Goal: Task Accomplishment & Management: Complete application form

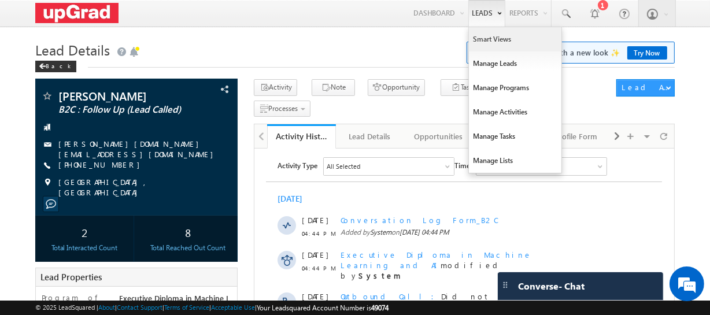
click at [490, 35] on link "Smart Views" at bounding box center [515, 39] width 93 height 24
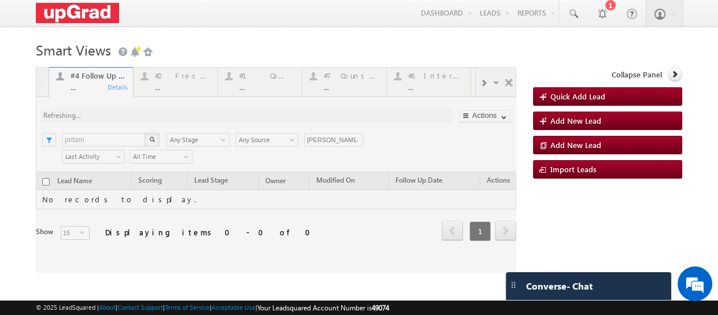
click at [185, 89] on div at bounding box center [276, 170] width 481 height 206
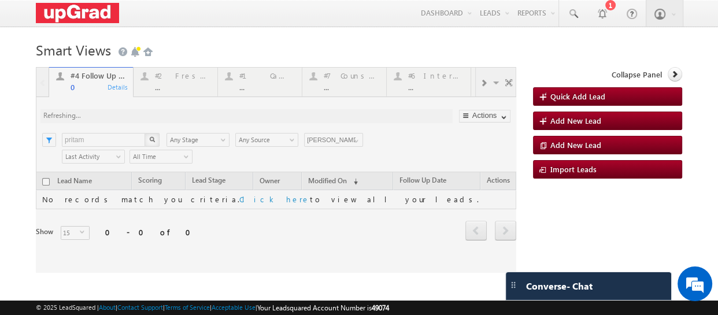
click at [182, 91] on div at bounding box center [276, 170] width 481 height 206
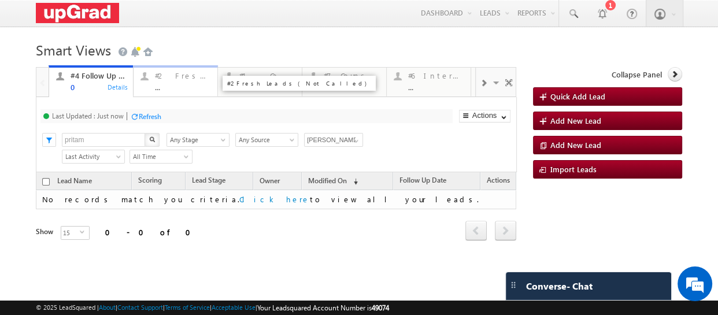
click at [185, 79] on div "#2 Fresh Leads (Not Called)" at bounding box center [183, 75] width 56 height 9
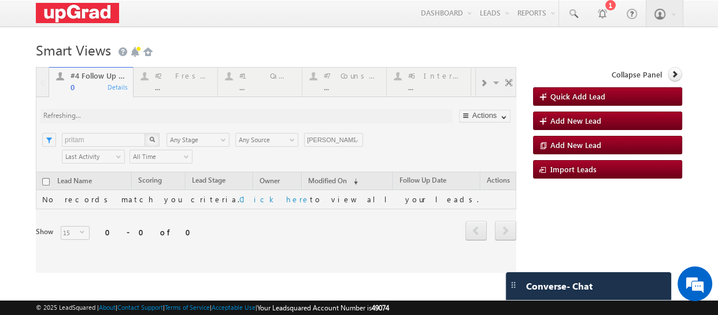
click at [182, 87] on div at bounding box center [276, 170] width 481 height 206
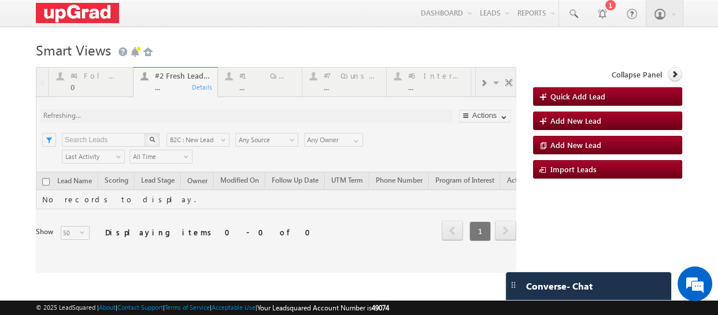
click at [168, 87] on div at bounding box center [276, 170] width 481 height 206
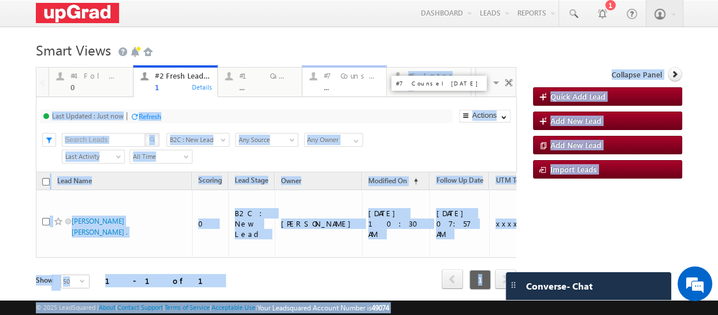
click at [341, 84] on div "..." at bounding box center [352, 87] width 56 height 9
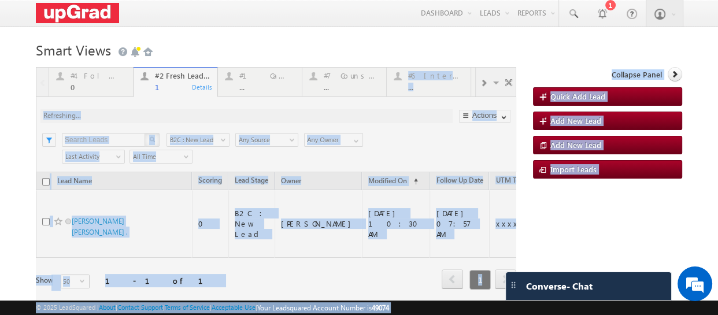
click at [345, 82] on div at bounding box center [276, 194] width 481 height 254
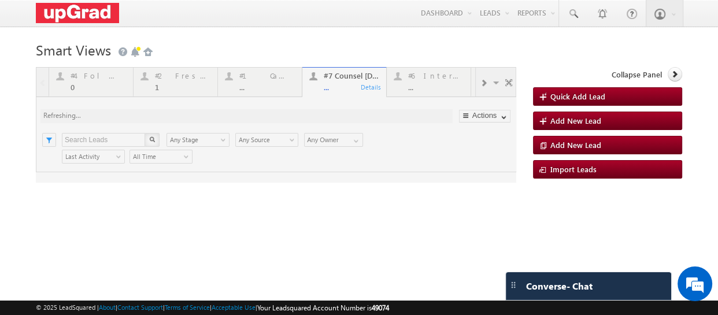
click at [345, 85] on div at bounding box center [276, 125] width 481 height 116
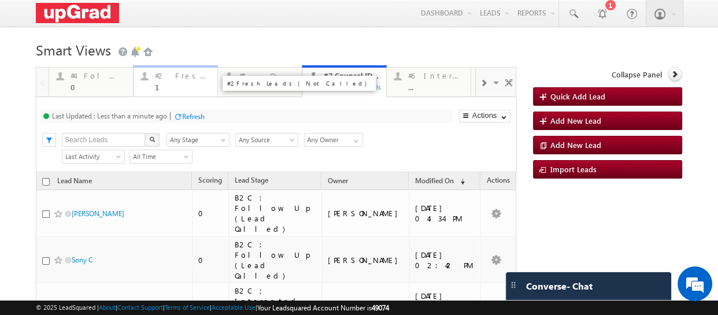
click at [165, 82] on div "#2 Fresh Leads (Not Called) 1" at bounding box center [183, 80] width 56 height 23
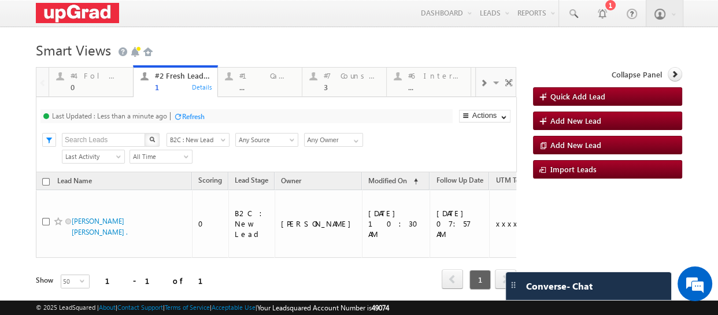
click at [260, 82] on div "#1 Calendly Bookings For Today ..." at bounding box center [267, 80] width 56 height 23
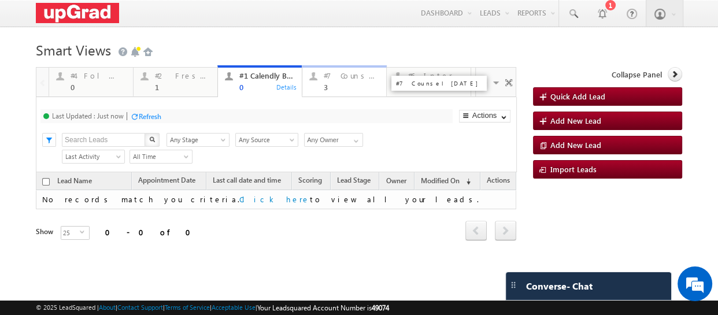
click at [339, 87] on div "3" at bounding box center [352, 87] width 56 height 9
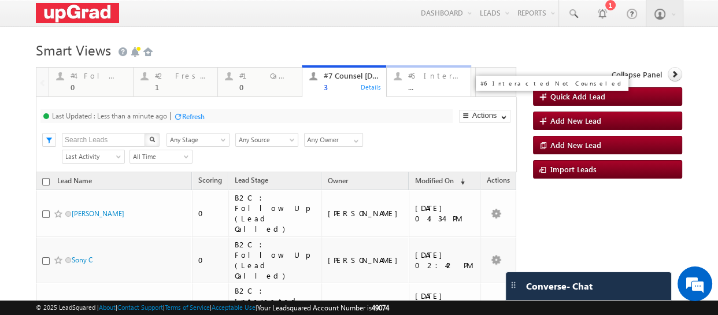
click at [431, 82] on div "#6 Interacted Not Counseled ..." at bounding box center [436, 80] width 56 height 23
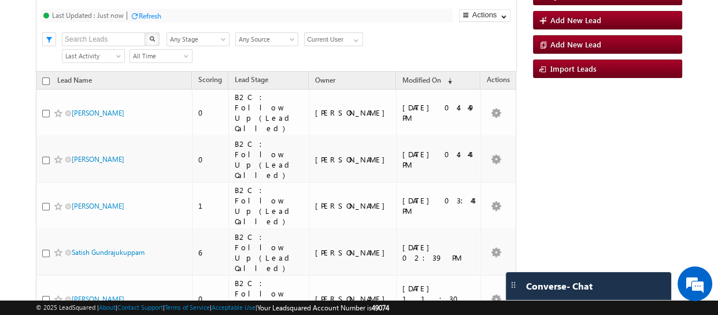
scroll to position [105, 0]
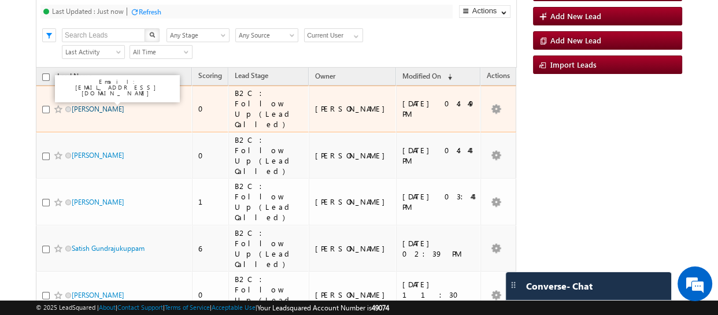
click at [105, 105] on link "Manjari Reshikesh" at bounding box center [98, 109] width 53 height 9
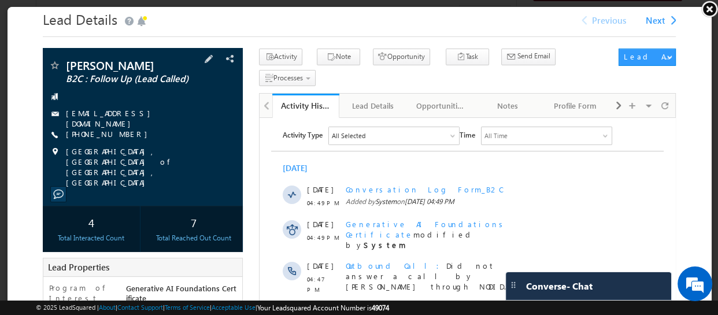
scroll to position [0, 0]
click at [107, 137] on link "+91-9633924948" at bounding box center [108, 133] width 87 height 10
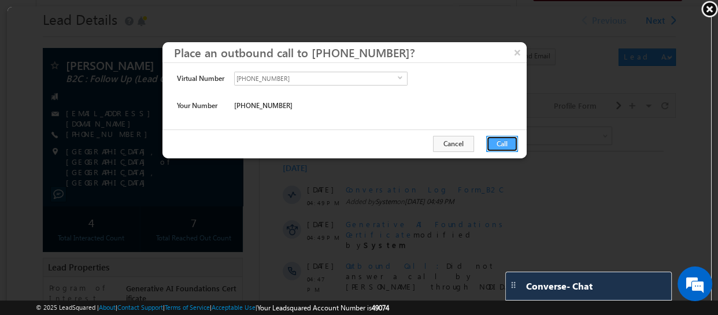
click at [499, 145] on button "Call" at bounding box center [502, 143] width 32 height 16
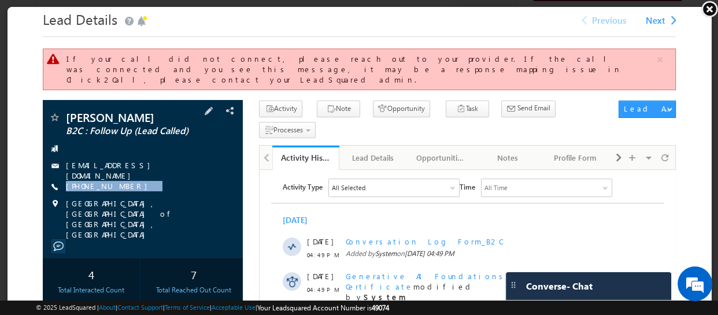
drag, startPoint x: 149, startPoint y: 179, endPoint x: 118, endPoint y: 188, distance: 32.4
click at [118, 188] on div "Manjari Reshikesh B2C : Follow Up (Lead Called) manreshi93@gmail.com +91-963392…" at bounding box center [142, 174] width 189 height 128
copy div "+91-9633924948"
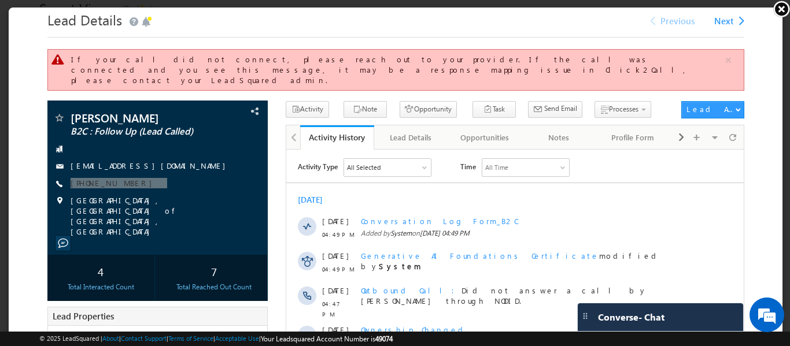
scroll to position [42, 0]
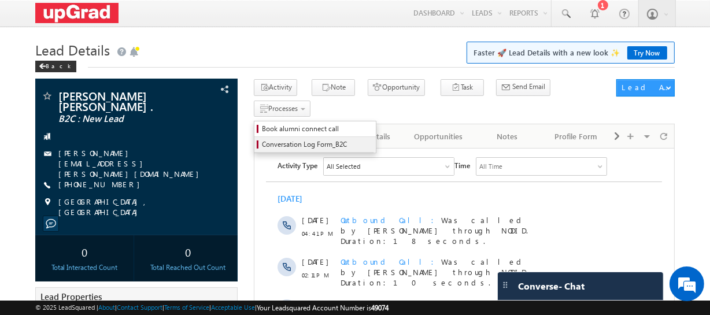
click at [372, 139] on span "Conversation Log Form_B2C" at bounding box center [317, 144] width 110 height 10
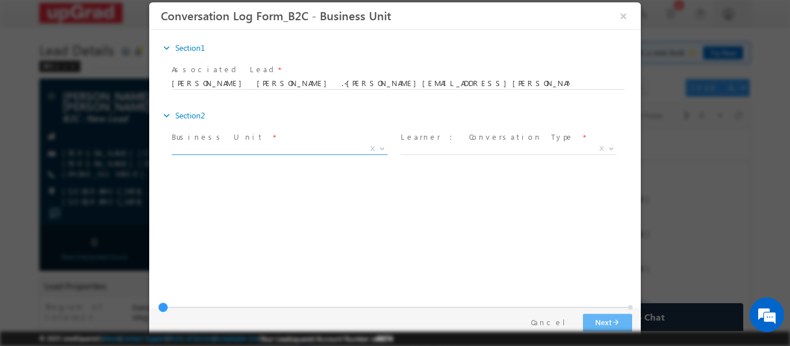
click at [288, 150] on span "X" at bounding box center [280, 149] width 216 height 12
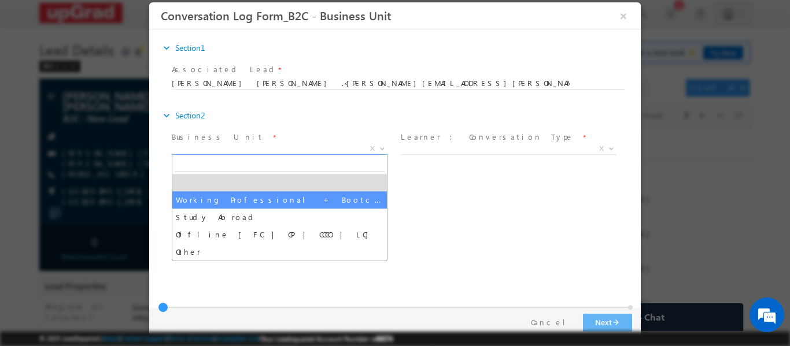
drag, startPoint x: 241, startPoint y: 204, endPoint x: 382, endPoint y: 163, distance: 146.4
select select "Working Professional + Bootcamp"
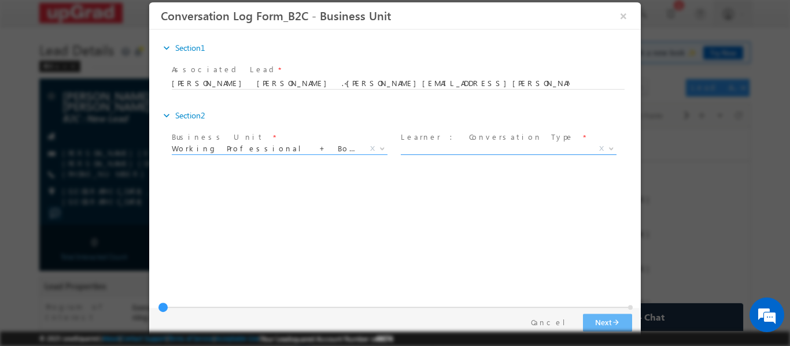
click at [481, 146] on span "X" at bounding box center [509, 149] width 216 height 12
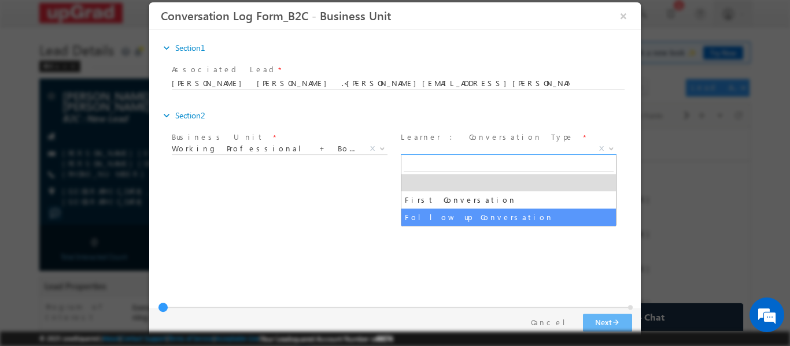
select select "Follow up Conversation"
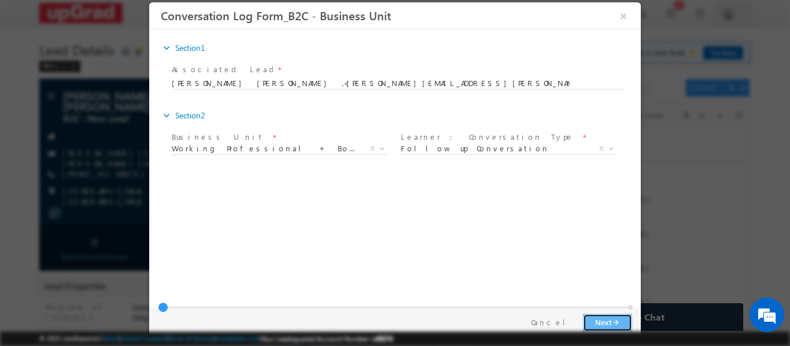
drag, startPoint x: 608, startPoint y: 319, endPoint x: 601, endPoint y: 318, distance: 7.0
click at [608, 315] on button "Next arrow_forward" at bounding box center [607, 322] width 49 height 18
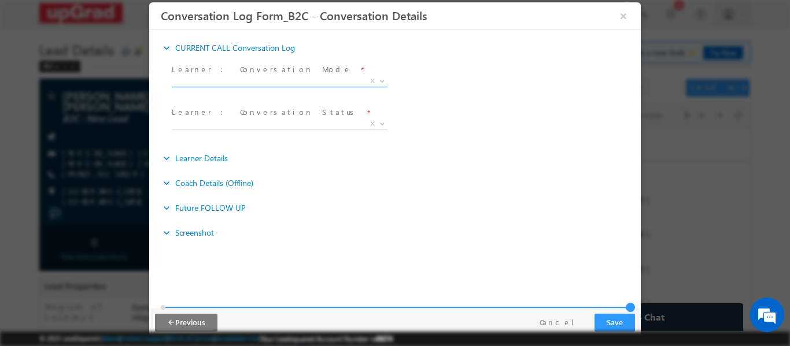
click at [283, 76] on span "X" at bounding box center [280, 81] width 216 height 12
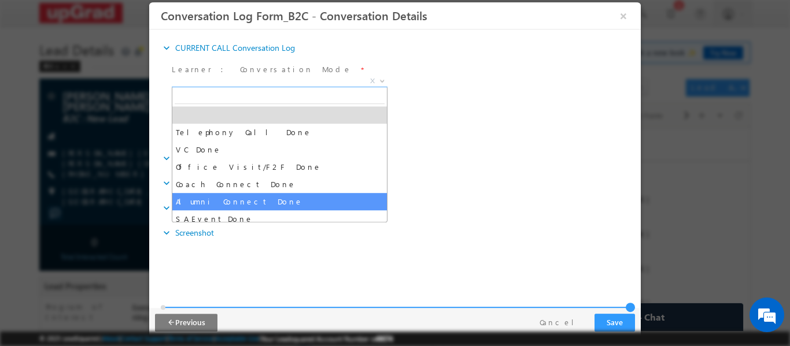
scroll to position [23, 0]
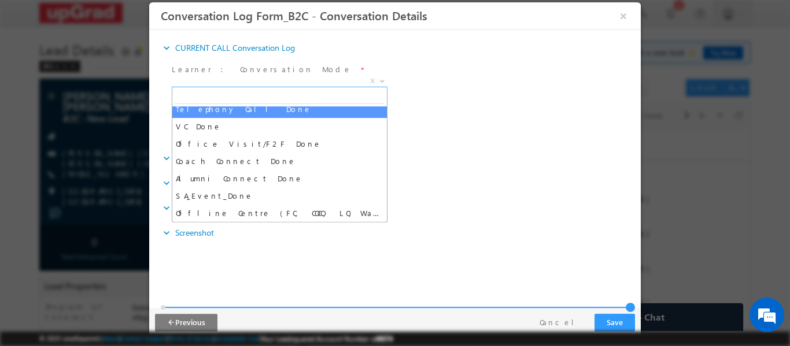
select select "Telephony Call Done"
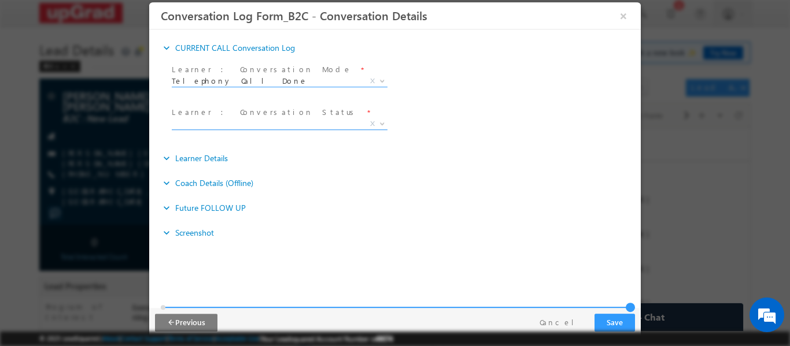
click at [322, 123] on span "X" at bounding box center [280, 124] width 216 height 12
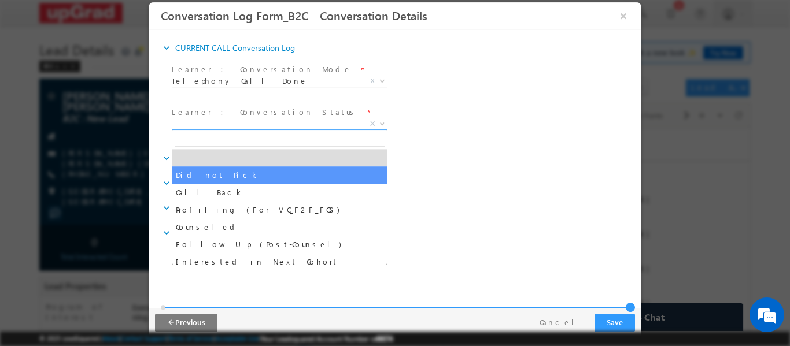
select select "Did not Pick"
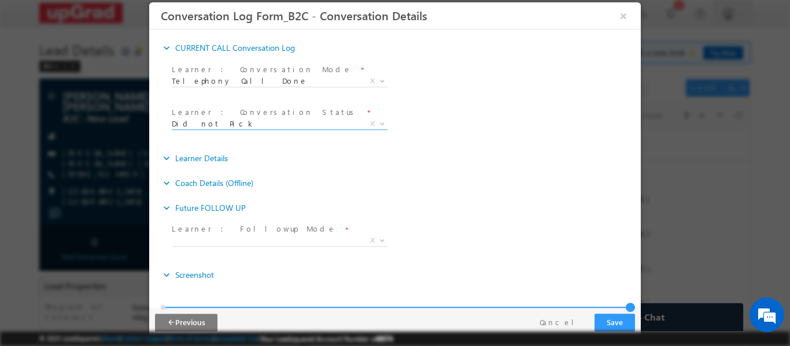
scroll to position [13, 0]
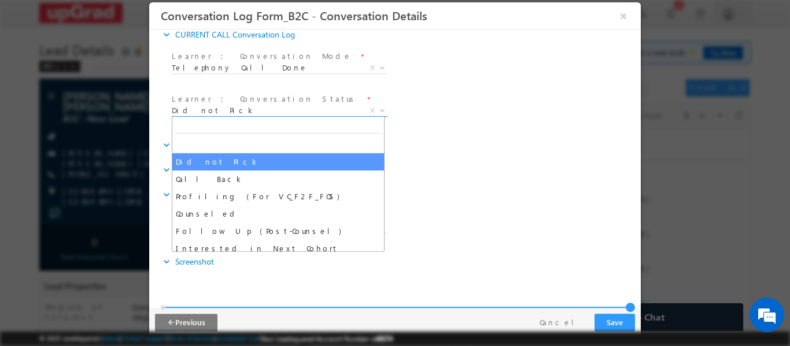
click at [258, 110] on span "Did not Pick" at bounding box center [266, 110] width 188 height 10
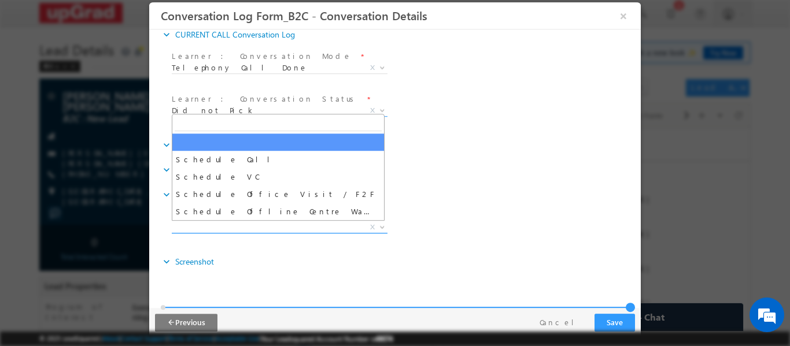
click at [322, 230] on span "X" at bounding box center [280, 228] width 216 height 12
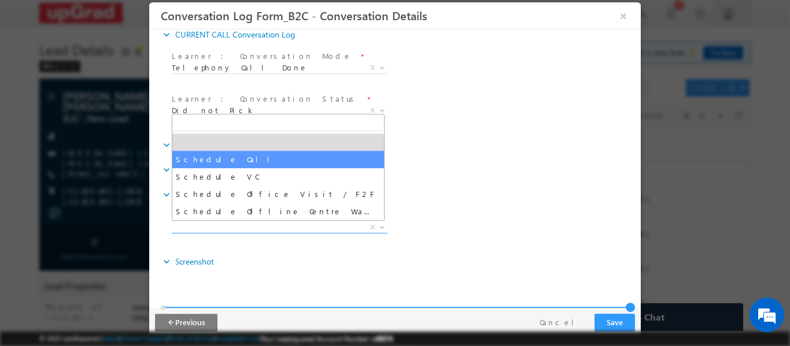
select select "Schedule Call"
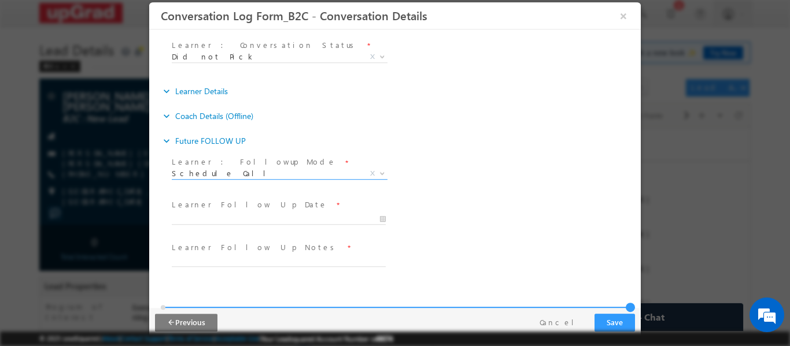
scroll to position [40, 0]
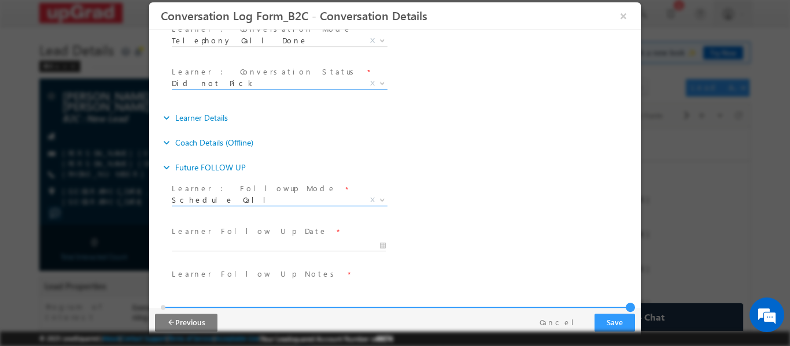
click at [279, 82] on span "Did not Pick" at bounding box center [266, 83] width 188 height 10
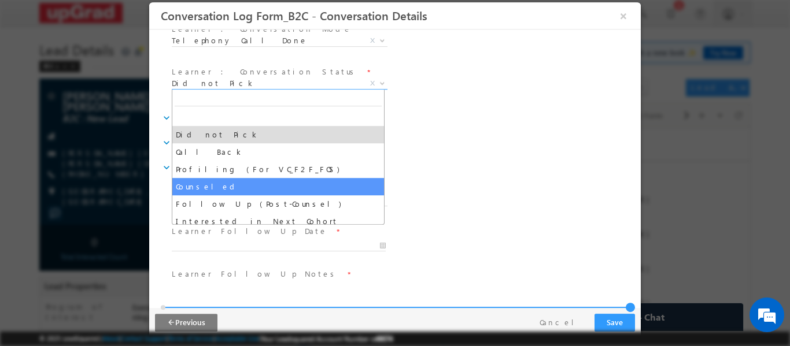
select select "Counseled"
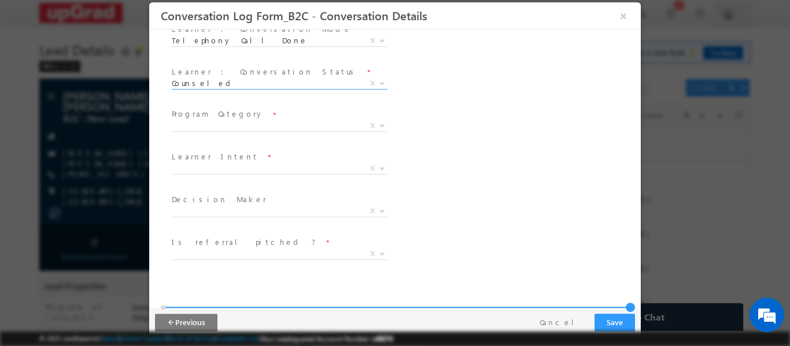
scroll to position [0, 0]
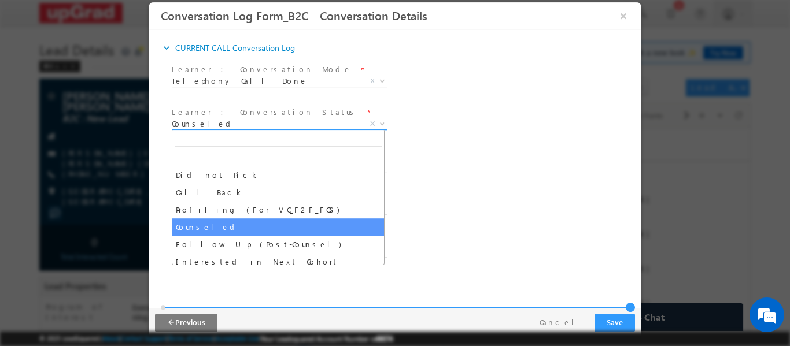
click at [258, 126] on span "Counseled" at bounding box center [266, 123] width 188 height 10
click at [298, 108] on span "Learner : Conversation Status *" at bounding box center [278, 112] width 213 height 13
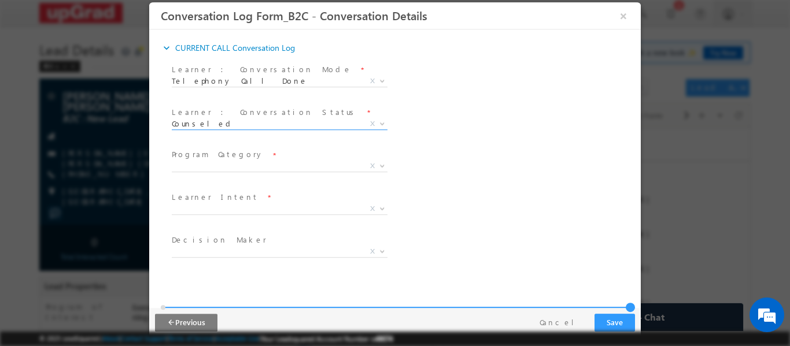
click at [275, 122] on span "Counseled" at bounding box center [266, 123] width 188 height 10
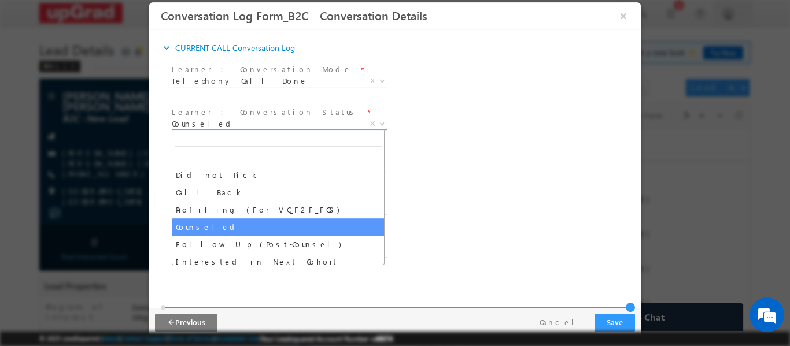
click at [302, 106] on span "Learner : Conversation Status *" at bounding box center [278, 112] width 213 height 13
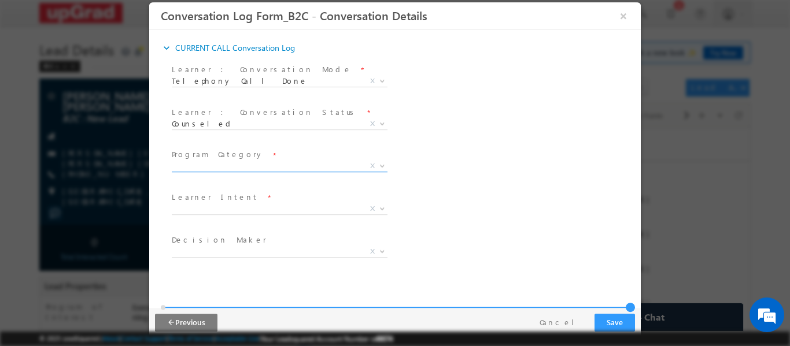
click at [281, 166] on span "X" at bounding box center [280, 166] width 216 height 12
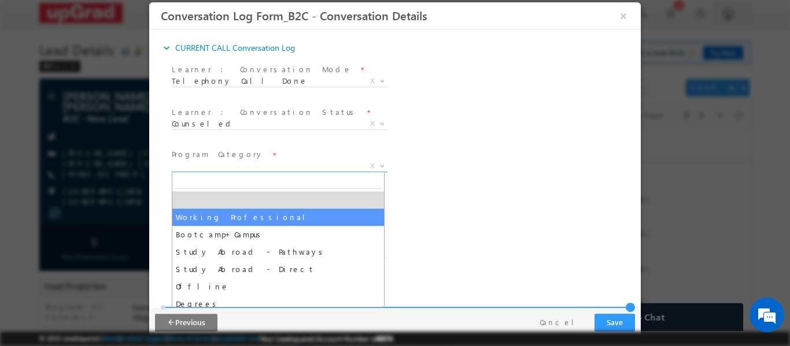
select select "Working Professional"
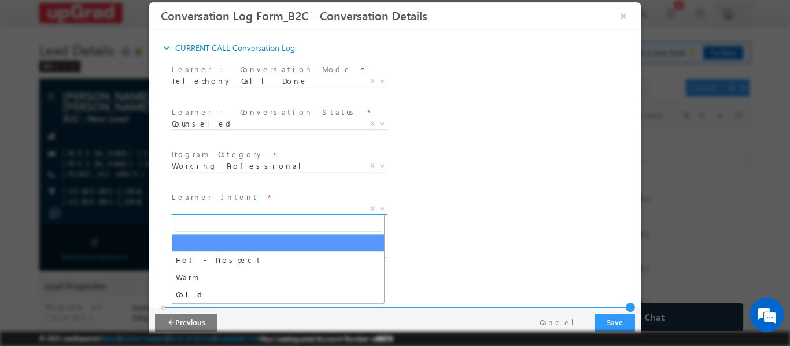
click at [265, 206] on span "X" at bounding box center [280, 209] width 216 height 12
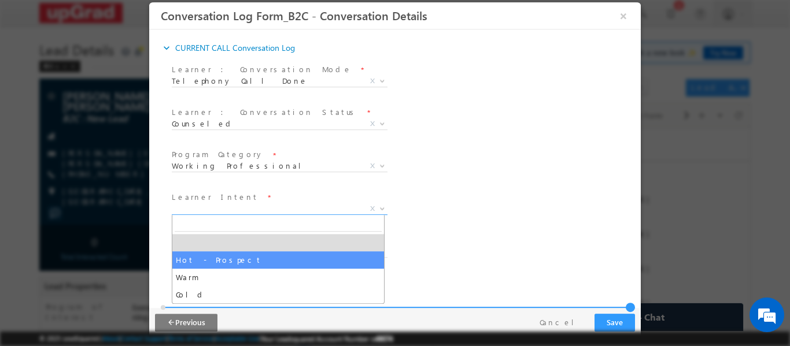
select select "Hot - Prospect"
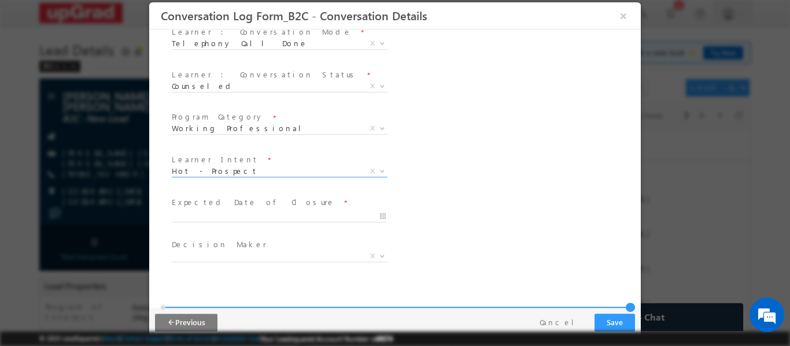
scroll to position [58, 0]
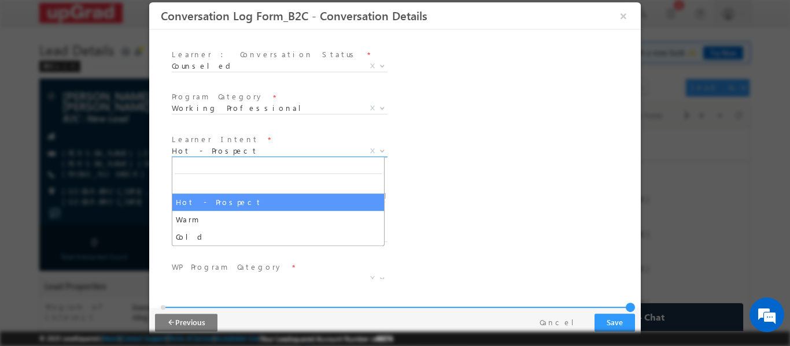
click at [276, 153] on span "Hot - Prospect" at bounding box center [266, 150] width 188 height 10
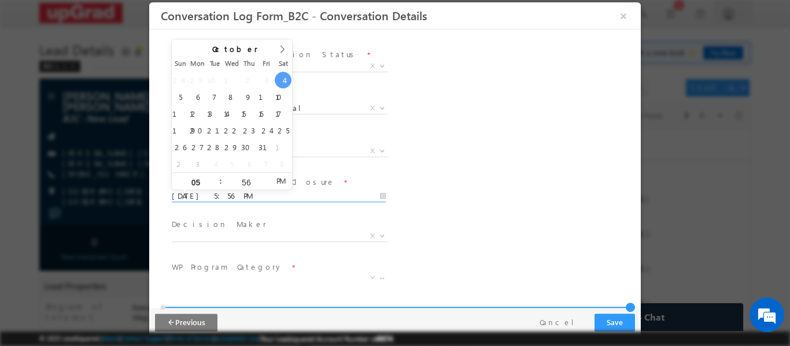
click at [269, 197] on input "10/04/2025 5:56 PM" at bounding box center [279, 196] width 214 height 12
type input "10/05/2025 5:56 PM"
click at [438, 129] on div "Program Category * Working Professional Bootcamp+Campus Study Abroad - Pathways…" at bounding box center [404, 109] width 471 height 43
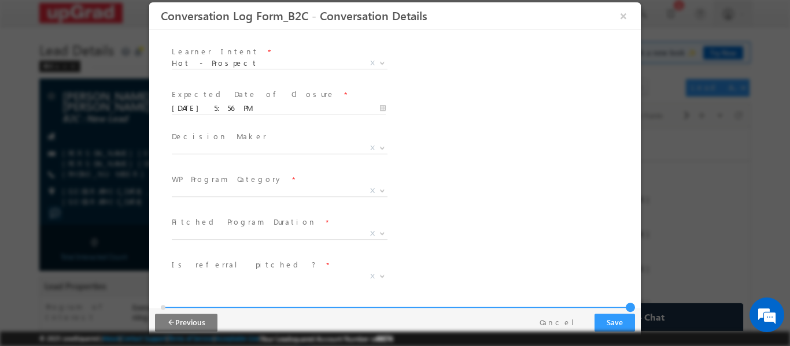
scroll to position [174, 0]
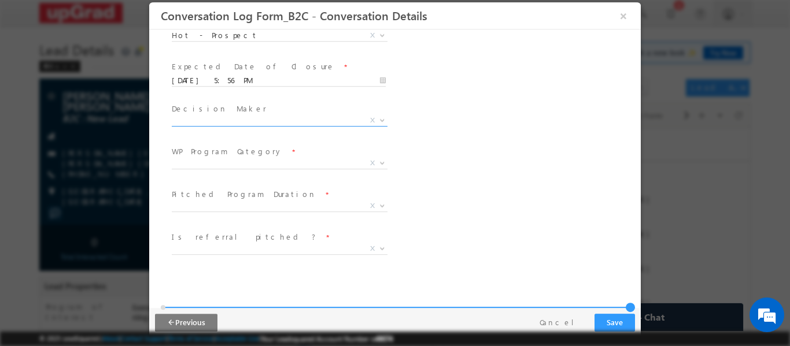
click at [261, 123] on span "X" at bounding box center [280, 121] width 216 height 12
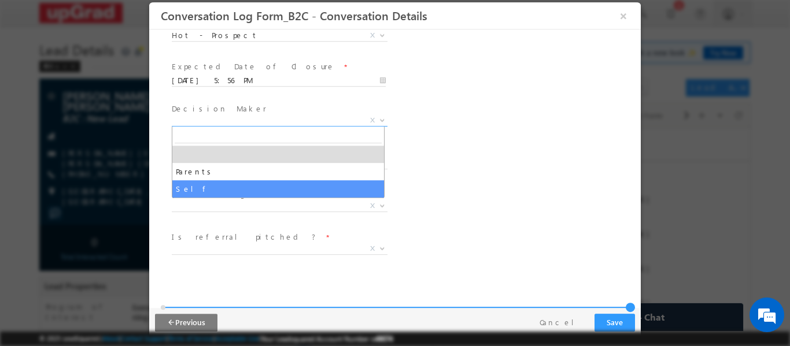
select select "Self"
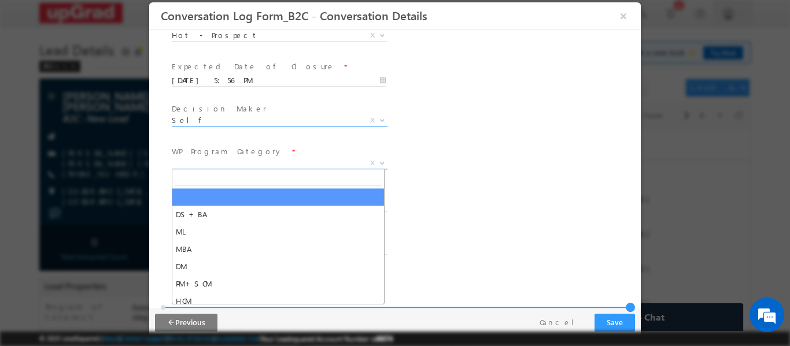
click at [254, 160] on span "X" at bounding box center [280, 163] width 216 height 12
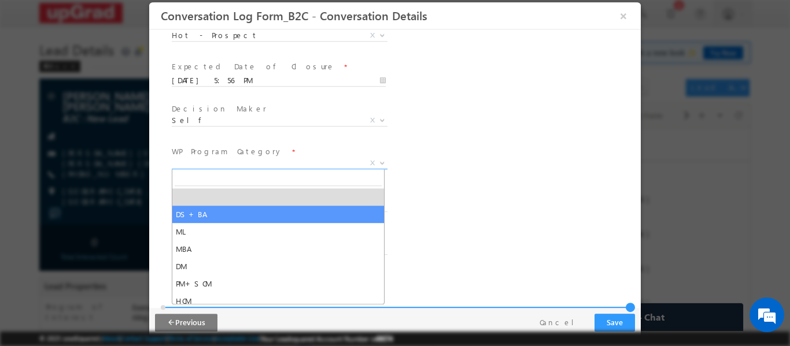
select select "DS+BA"
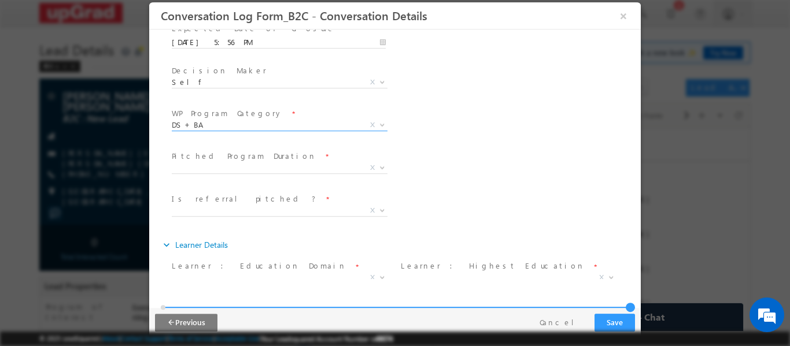
scroll to position [231, 0]
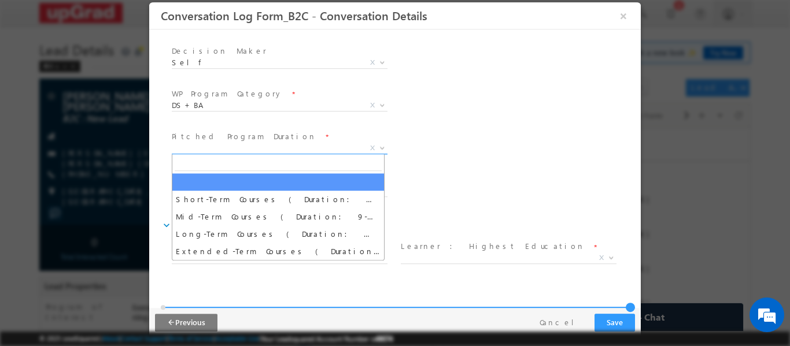
click at [293, 146] on span "X" at bounding box center [280, 148] width 216 height 12
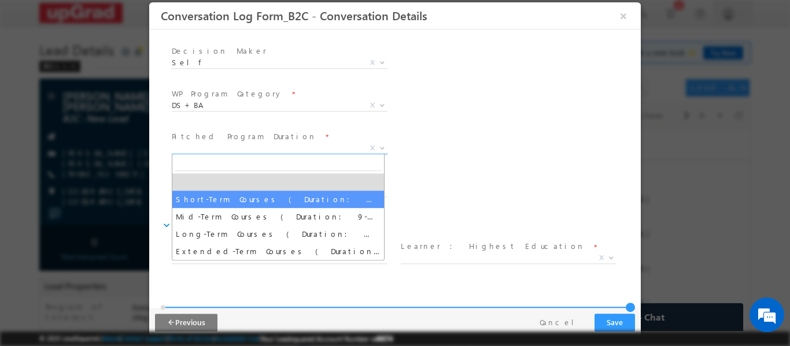
select select "Short-Term Courses ( Duration: 1-8 months )"
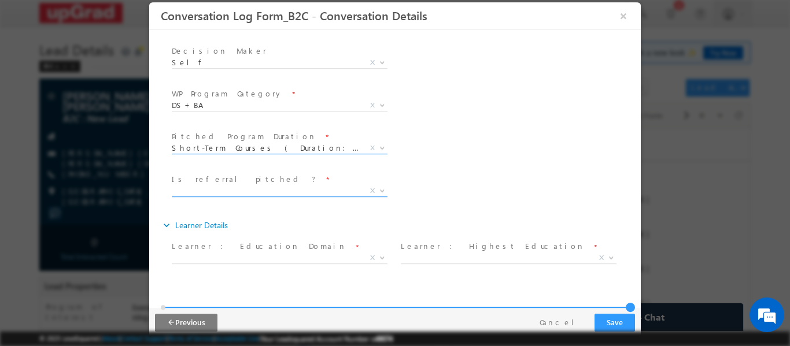
click at [304, 189] on span "X" at bounding box center [280, 191] width 216 height 12
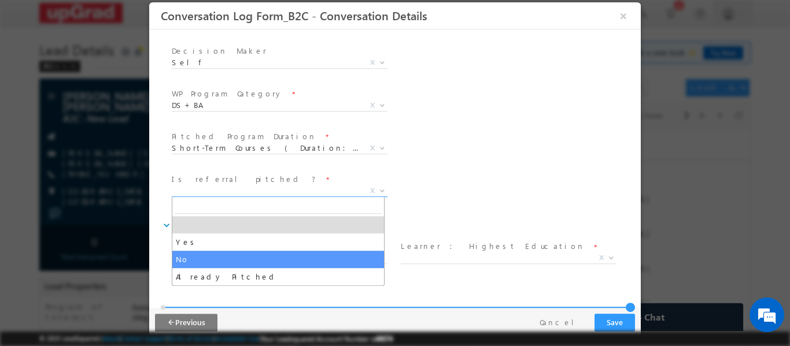
select select "No"
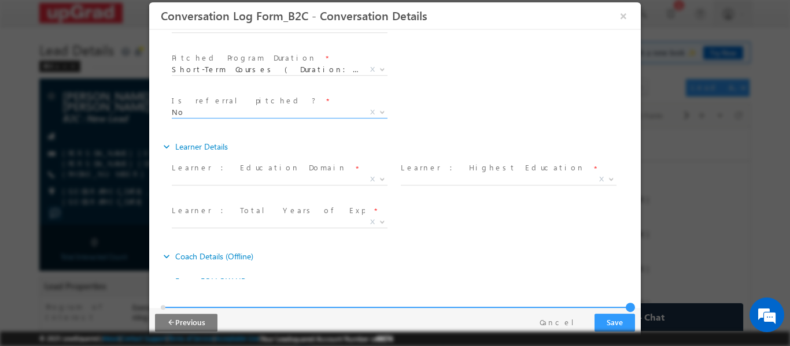
scroll to position [347, 0]
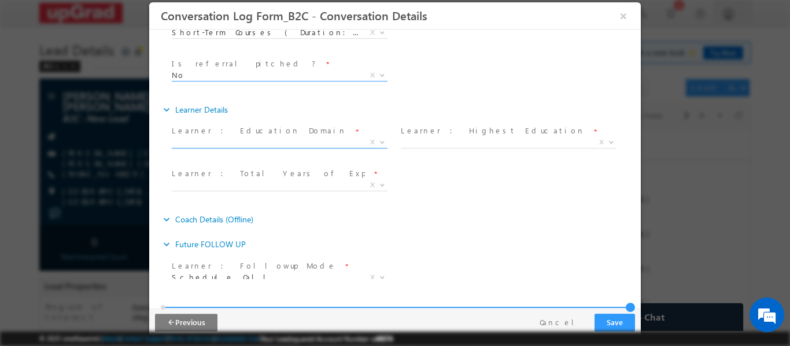
click at [313, 141] on span "X" at bounding box center [280, 143] width 216 height 12
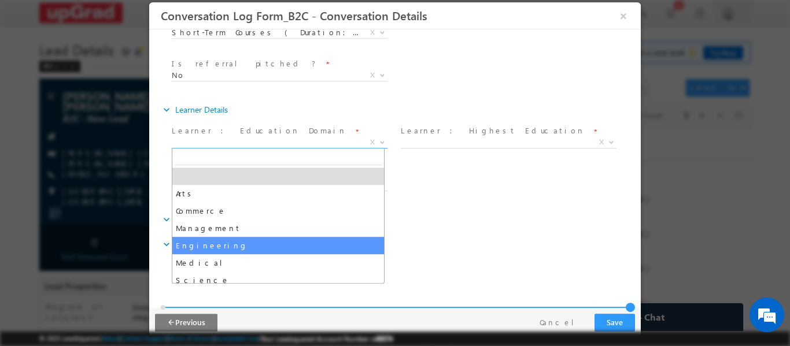
select select "Engineering"
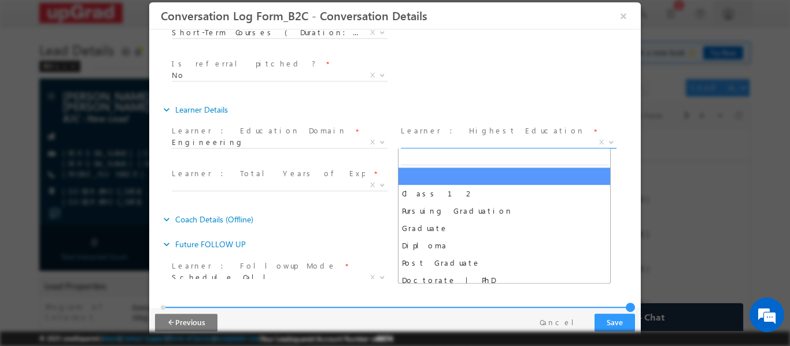
click at [450, 143] on span "X" at bounding box center [509, 143] width 216 height 12
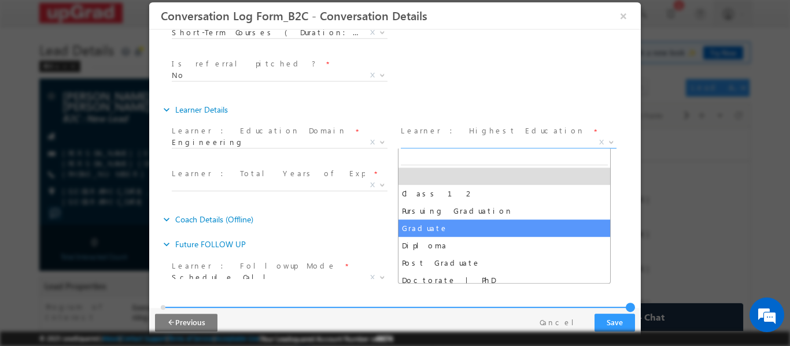
select select "Graduate"
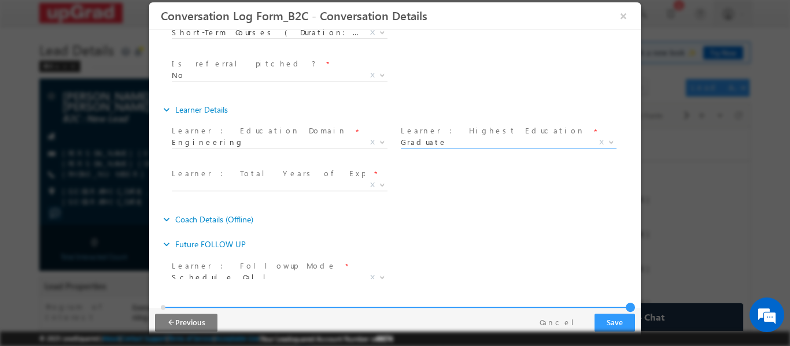
click at [277, 178] on span "Learner : Total Years of Exp *" at bounding box center [278, 173] width 213 height 13
click at [282, 183] on span "X" at bounding box center [280, 185] width 216 height 12
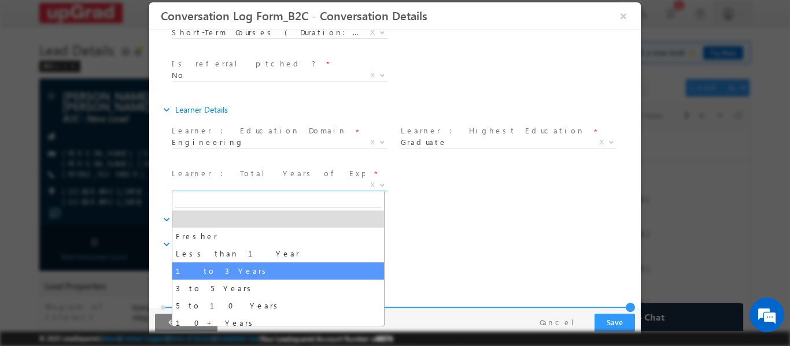
select select "1 to 3 Years"
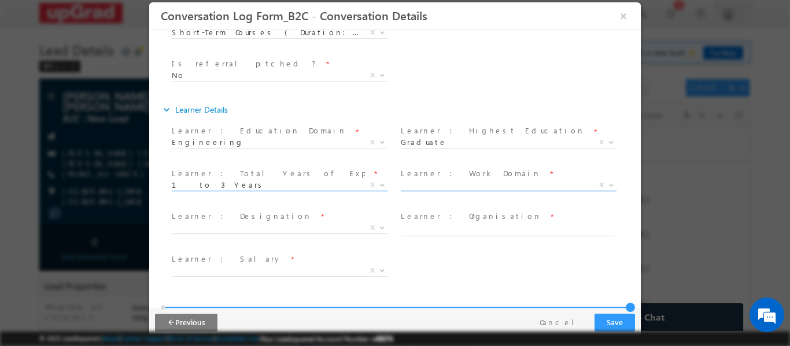
click at [488, 183] on span "X" at bounding box center [509, 185] width 216 height 12
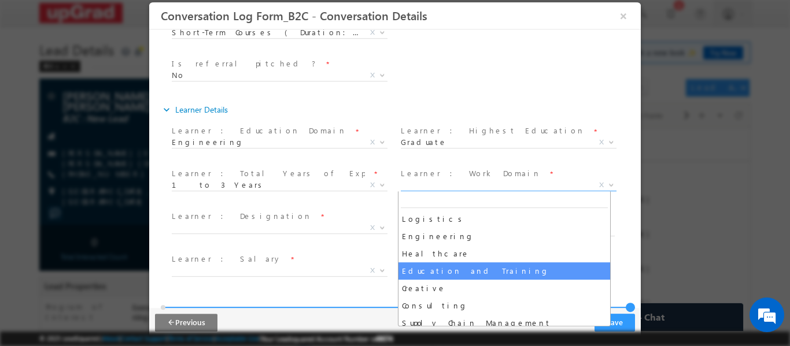
scroll to position [249, 0]
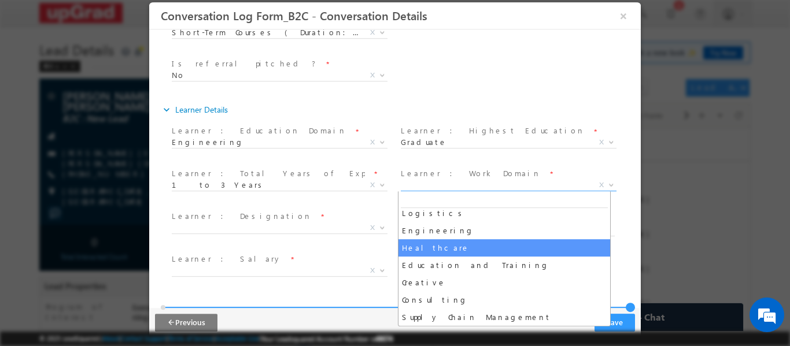
select select "Healthcare"
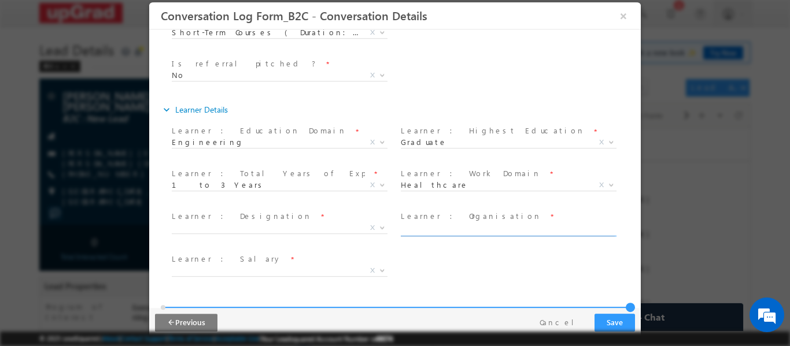
click at [444, 227] on input "text" at bounding box center [508, 230] width 214 height 12
type input "Healthcare firm"
click at [258, 223] on span "X" at bounding box center [280, 228] width 216 height 12
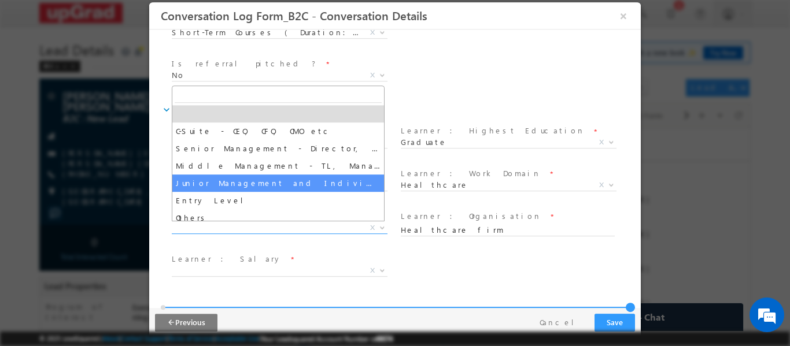
select select "Junior Management and Individual Contributors"
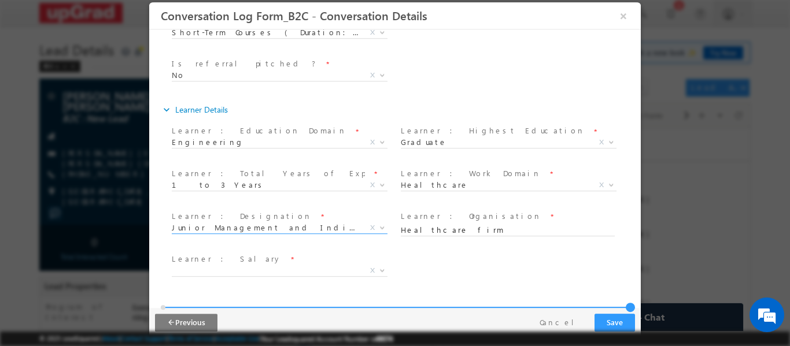
scroll to position [405, 0]
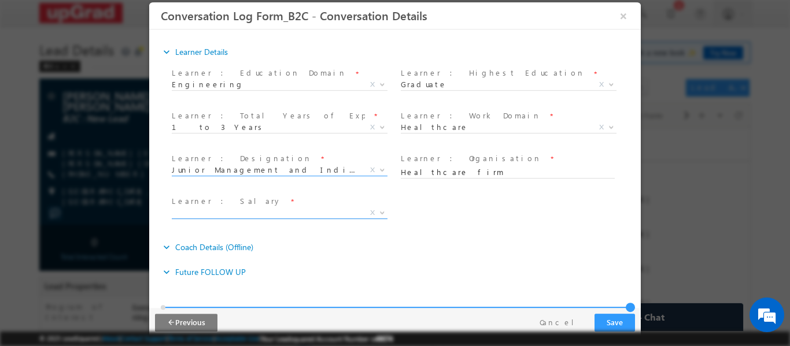
click at [302, 212] on span "X" at bounding box center [280, 213] width 216 height 12
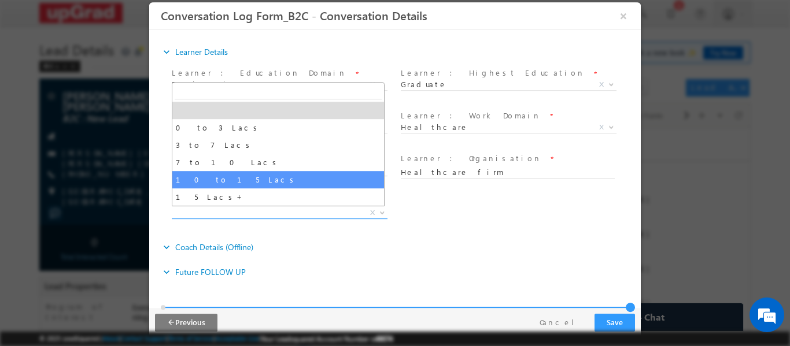
select select "10 to 15 Lacs"
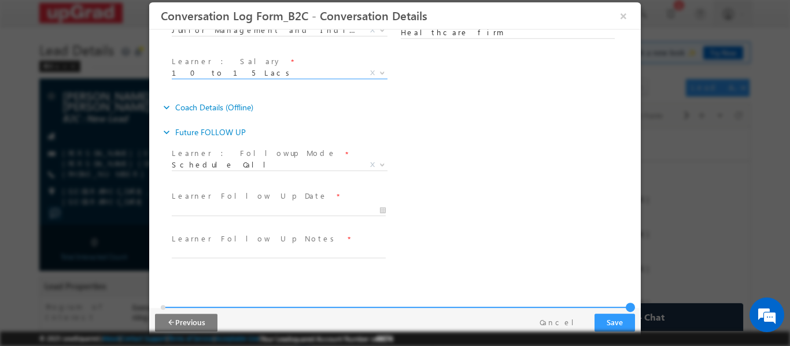
scroll to position [567, 0]
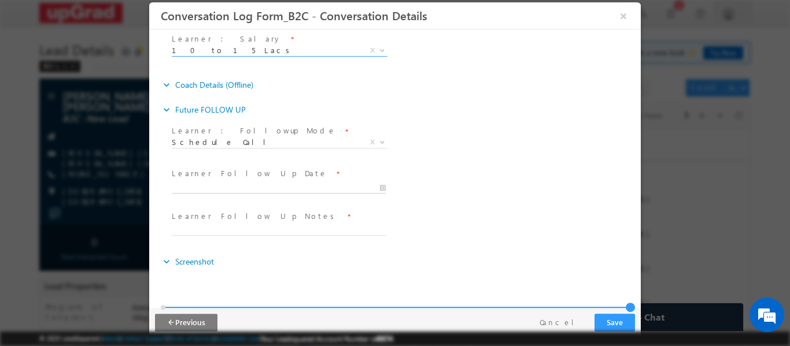
type input "10/04/2025 5:57 PM"
type input "57"
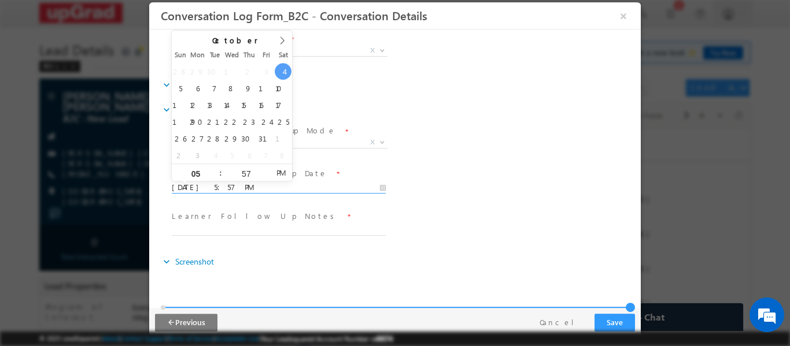
click at [318, 184] on input "10/04/2025 5:57 PM" at bounding box center [279, 188] width 214 height 12
type input "10/05/2025 5:57 PM"
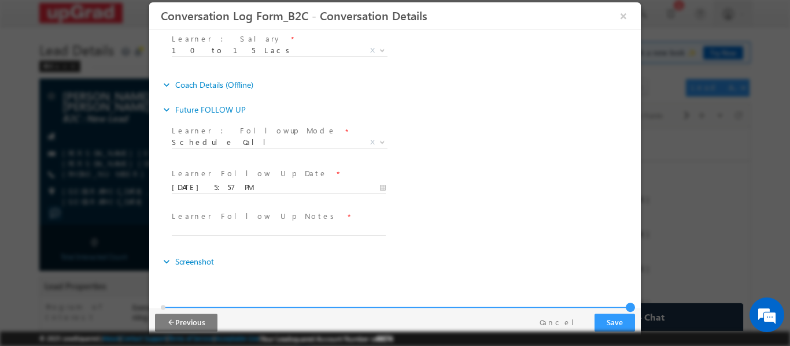
click at [412, 123] on div "Learner : Followup Mode * Schedule Call Schedule VC Schedule Office Visit / F2F…" at bounding box center [404, 144] width 471 height 43
click at [274, 228] on input "text" at bounding box center [279, 230] width 214 height 12
type input "Counselld for DS on Ph need to have Healthcare management Alumni on meditch pro…"
click at [624, 315] on button "Save" at bounding box center [615, 322] width 40 height 18
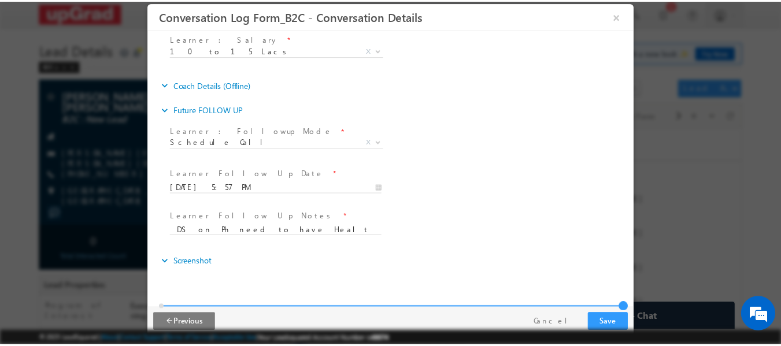
scroll to position [0, 0]
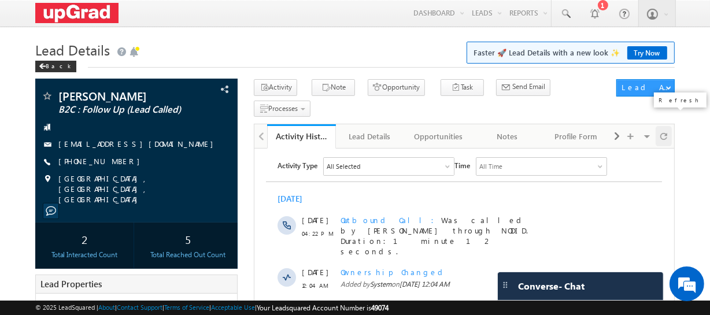
click at [669, 126] on div at bounding box center [664, 136] width 16 height 20
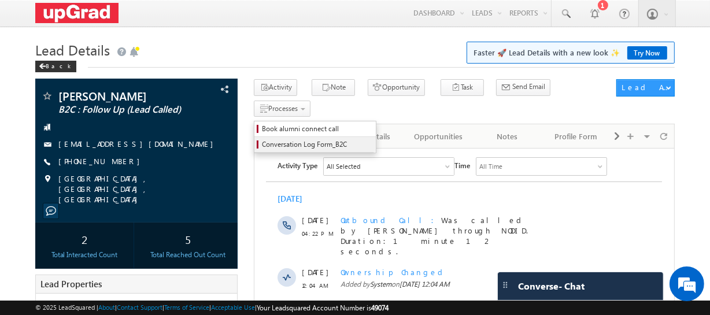
click at [372, 139] on span "Conversation Log Form_B2C" at bounding box center [317, 144] width 110 height 10
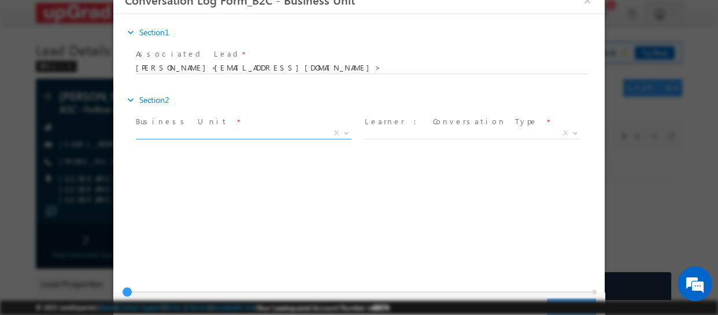
click at [319, 134] on span "X" at bounding box center [244, 134] width 216 height 12
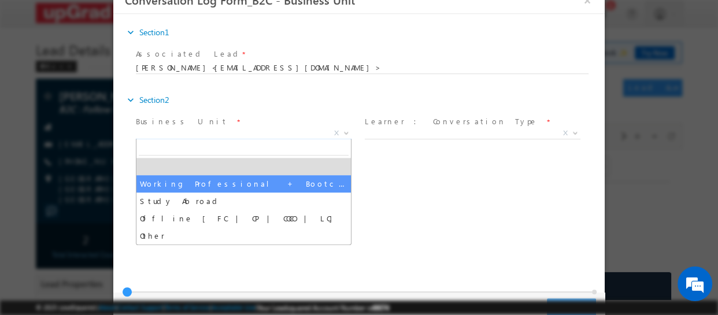
click at [489, 52] on div "Associated Lead * Rohan Bhambar<doctrader.rohan@gmail.com> Rohan Bhambar<doctra…" at bounding box center [363, 61] width 455 height 27
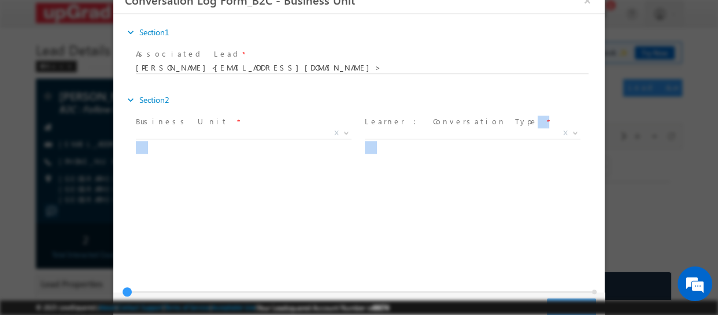
drag, startPoint x: 126, startPoint y: 292, endPoint x: 101, endPoint y: 285, distance: 25.8
click at [113, 264] on html "Conversation Log Form_B2C - Business Unit ×" at bounding box center [359, 125] width 492 height 277
click at [700, 63] on div at bounding box center [359, 157] width 718 height 315
click at [593, 2] on button "×" at bounding box center [588, 0] width 20 height 21
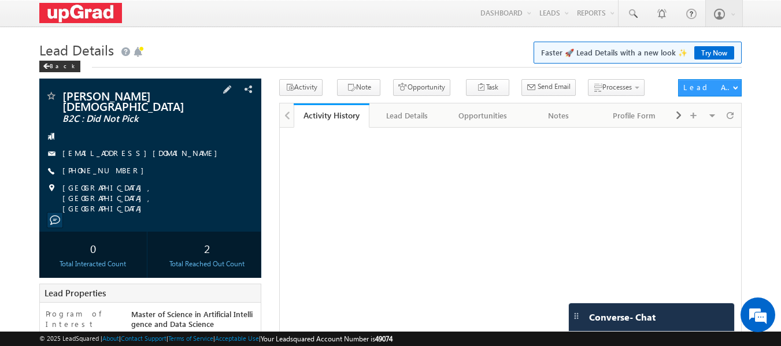
click at [73, 156] on div "[PERSON_NAME][DEMOGRAPHIC_DATA] B2C : Did Not Pick [EMAIL_ADDRESS][DOMAIN_NAME]…" at bounding box center [150, 152] width 211 height 124
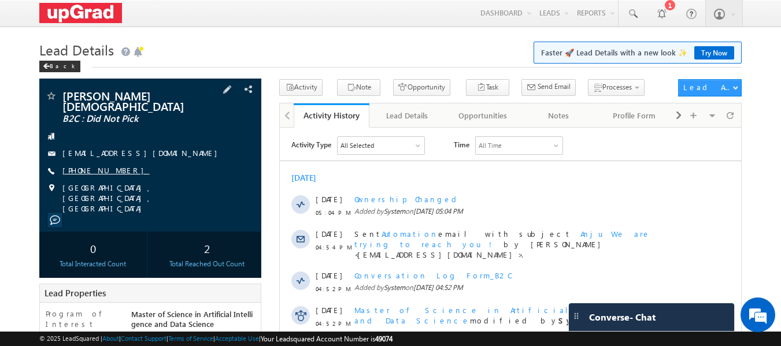
click at [93, 165] on link "[PHONE_NUMBER]" at bounding box center [105, 170] width 87 height 10
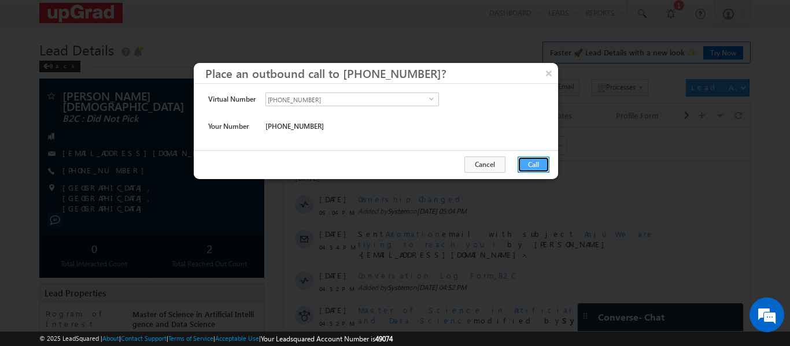
click at [543, 157] on button "Call" at bounding box center [534, 165] width 32 height 16
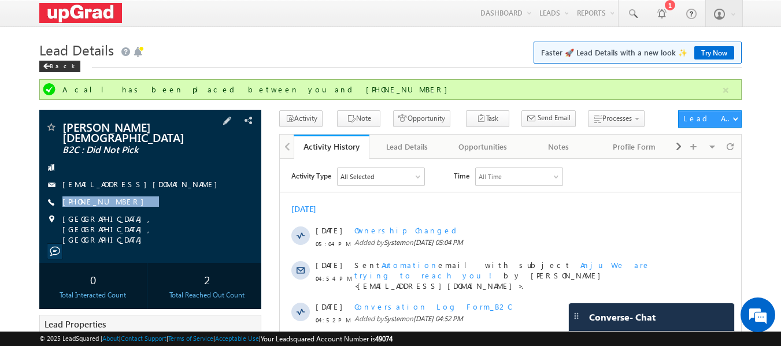
drag, startPoint x: 141, startPoint y: 194, endPoint x: 120, endPoint y: 202, distance: 22.3
click at [120, 202] on div "[PERSON_NAME][DEMOGRAPHIC_DATA] B2C : Did Not Pick [EMAIL_ADDRESS][DOMAIN_NAME]…" at bounding box center [150, 183] width 211 height 124
copy div "[PHONE_NUMBER]"
